Goal: Book appointment/travel/reservation

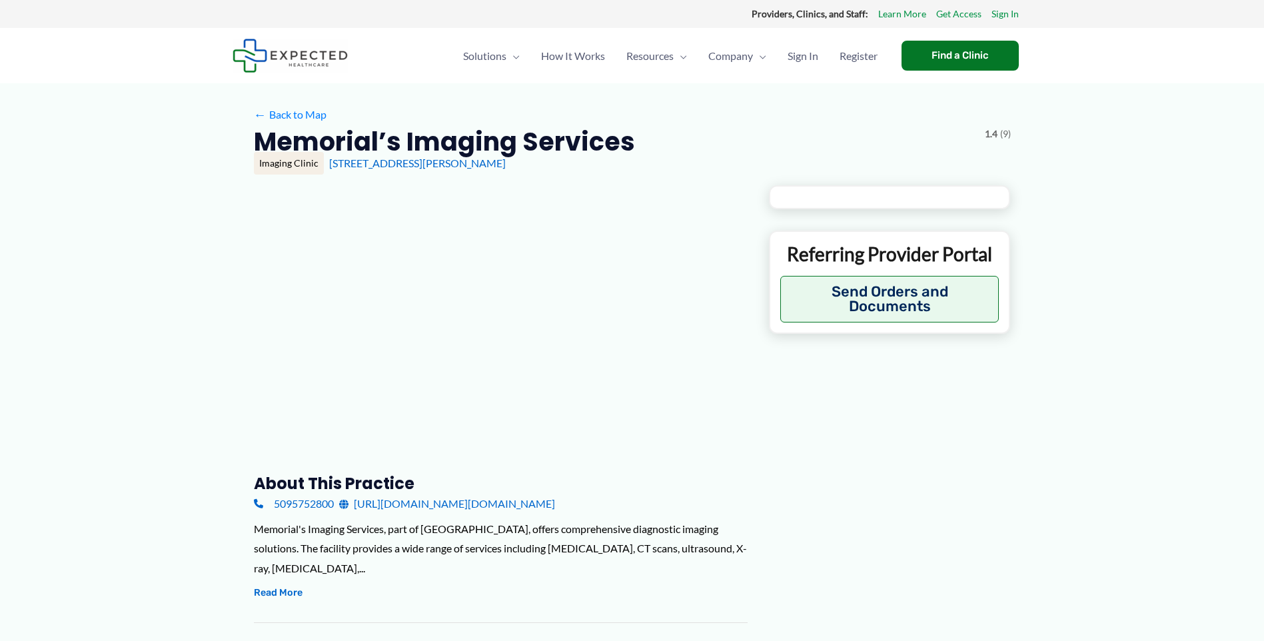
type input "**********"
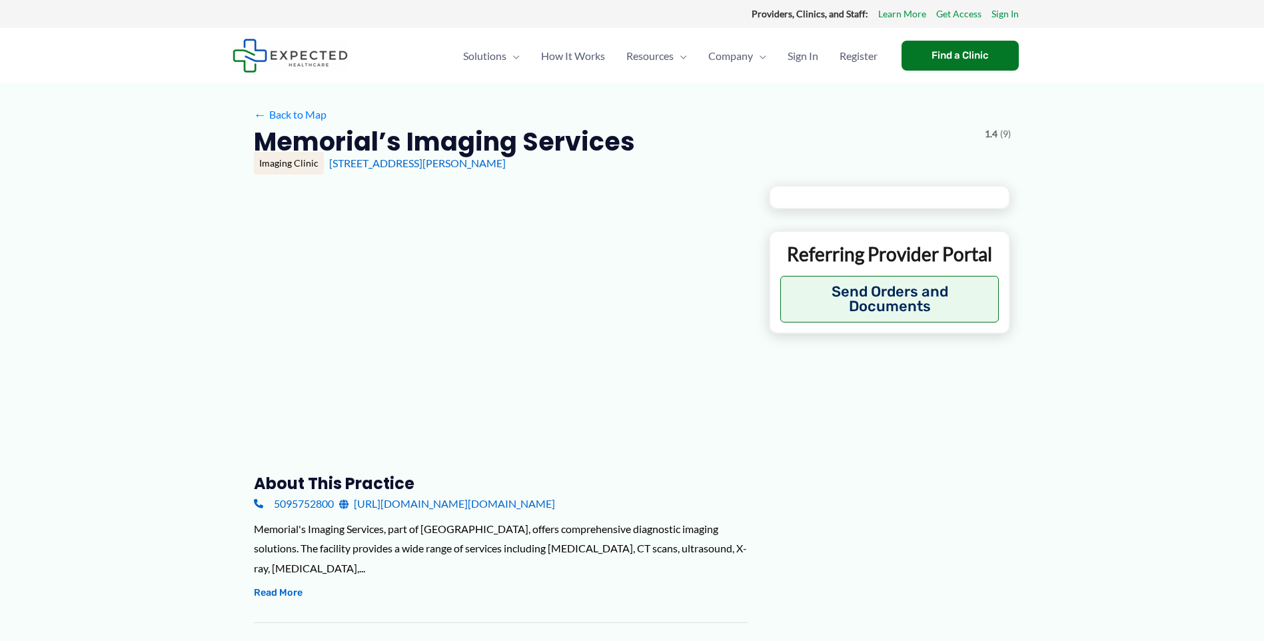
type input "**********"
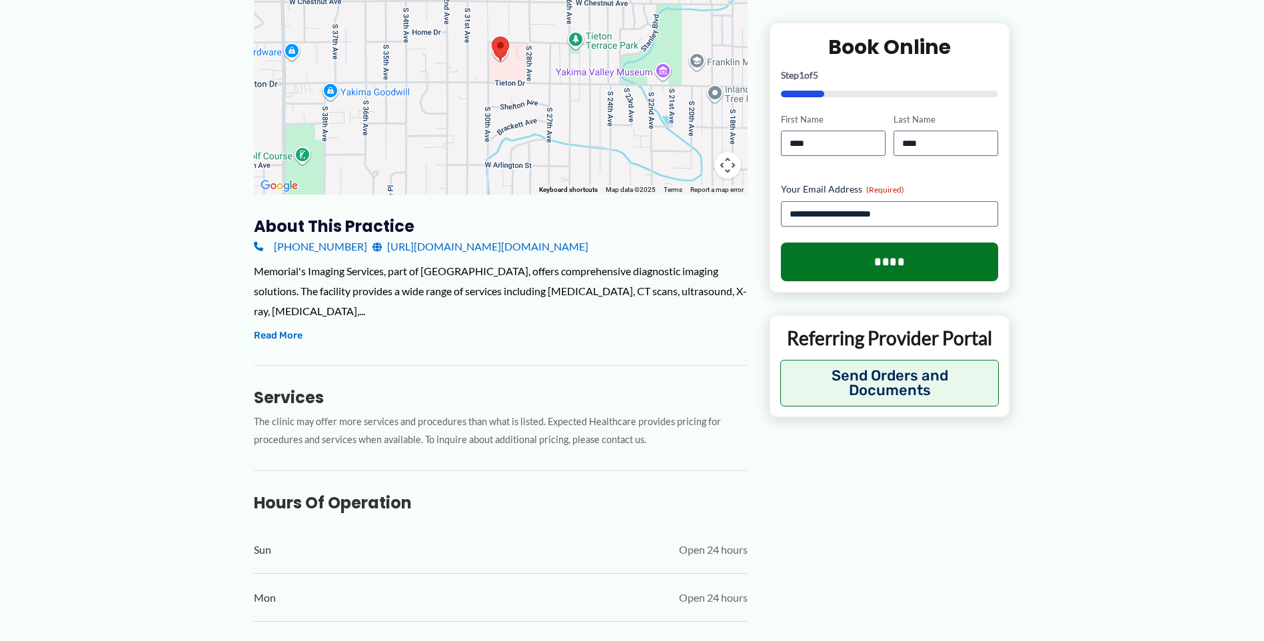
scroll to position [133, 0]
